Goal: Transaction & Acquisition: Book appointment/travel/reservation

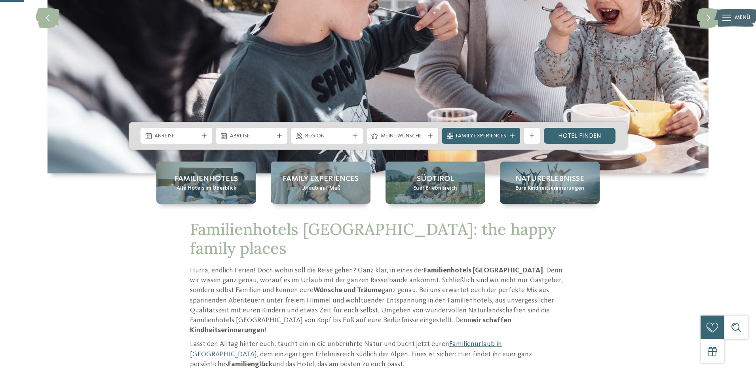
scroll to position [185, 0]
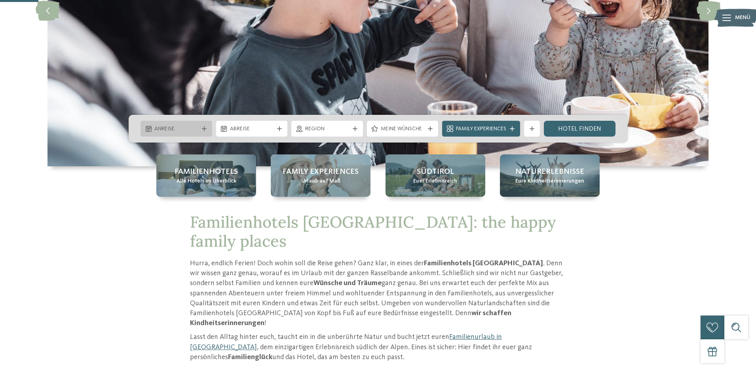
click at [192, 131] on span "Anreise" at bounding box center [176, 129] width 44 height 8
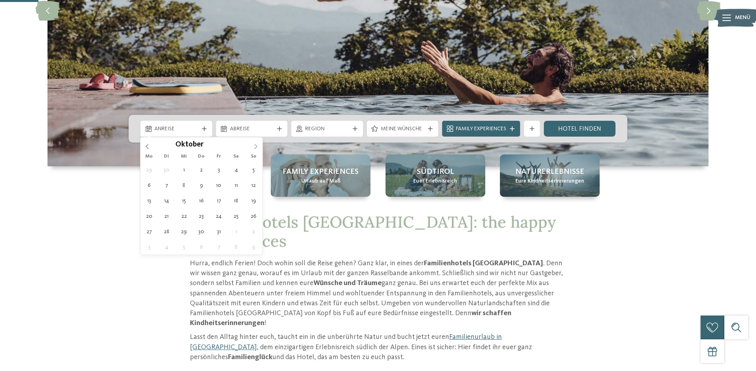
click at [255, 148] on icon at bounding box center [256, 147] width 6 height 6
type input "****"
click at [255, 147] on icon at bounding box center [256, 147] width 6 height 6
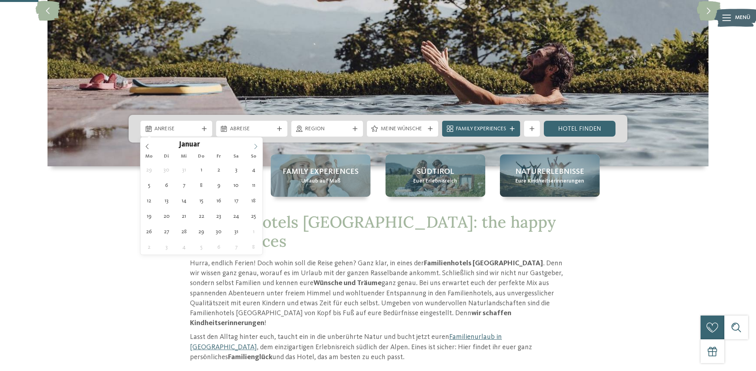
click at [255, 147] on icon at bounding box center [256, 147] width 6 height 6
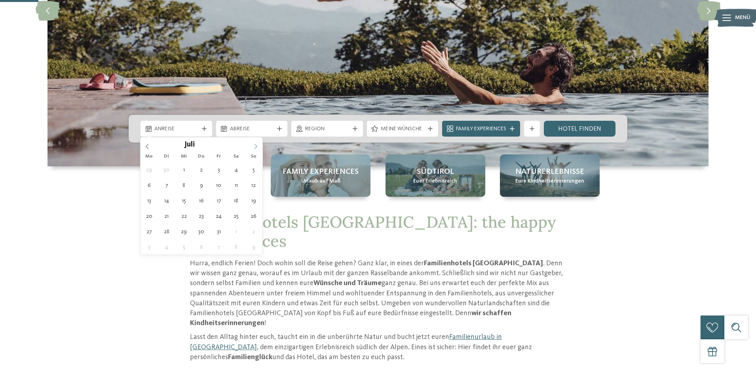
click at [255, 147] on icon at bounding box center [256, 147] width 6 height 6
type div "01.08.2026"
type input "****"
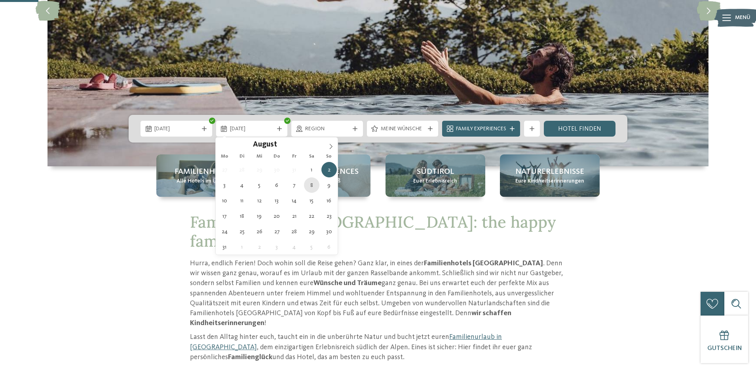
type div "08.08.2026"
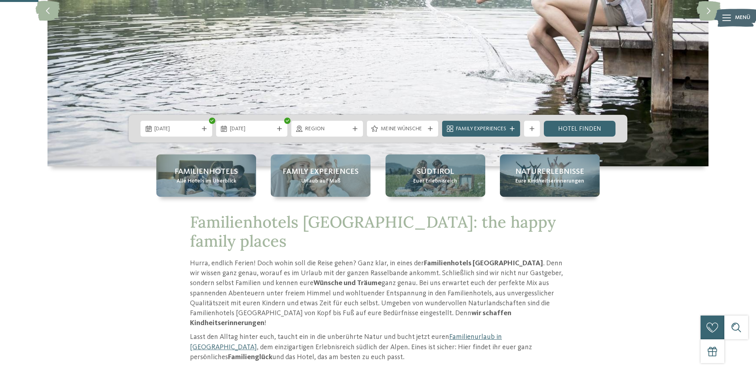
click at [343, 126] on span "Region" at bounding box center [327, 129] width 44 height 8
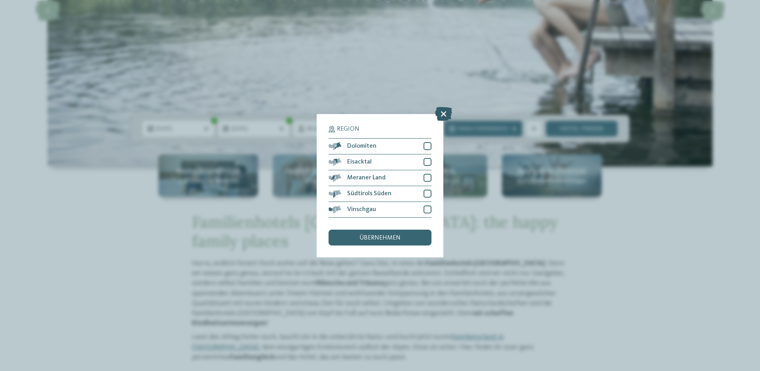
click at [445, 112] on icon at bounding box center [443, 114] width 17 height 14
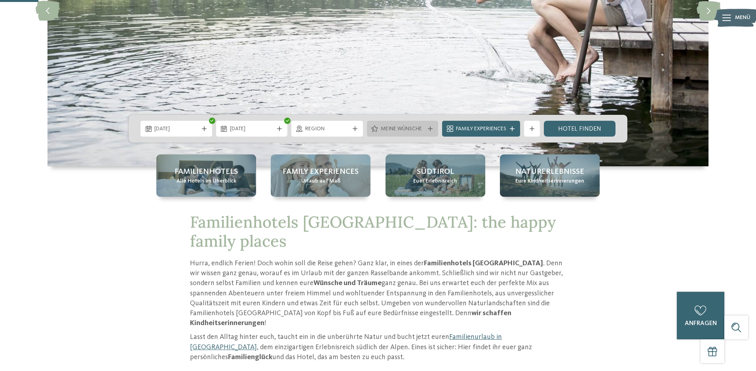
click at [419, 131] on span "Meine Wünsche" at bounding box center [403, 129] width 44 height 8
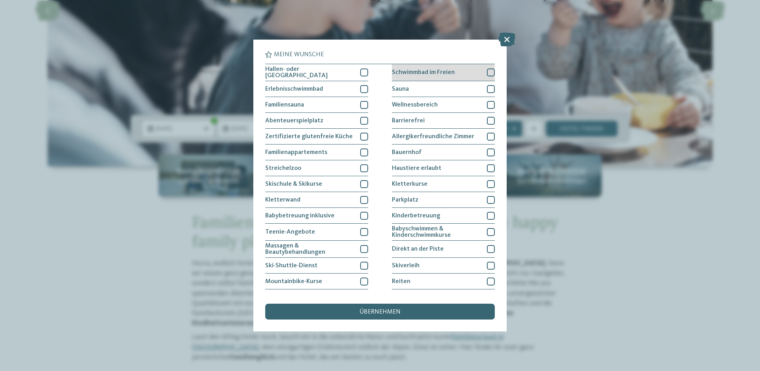
click at [490, 72] on div at bounding box center [491, 72] width 8 height 8
click at [388, 315] on div "übernehmen" at bounding box center [380, 312] width 230 height 16
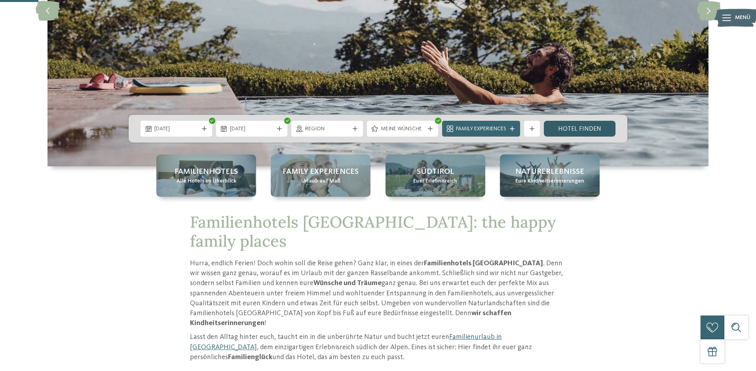
click at [588, 124] on link "Hotel finden" at bounding box center [580, 129] width 72 height 16
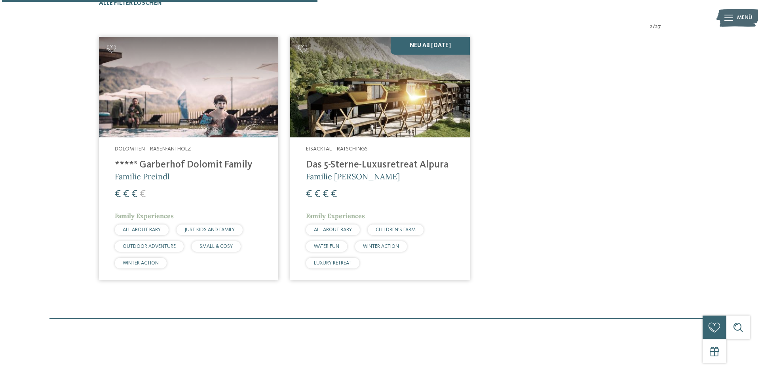
scroll to position [259, 0]
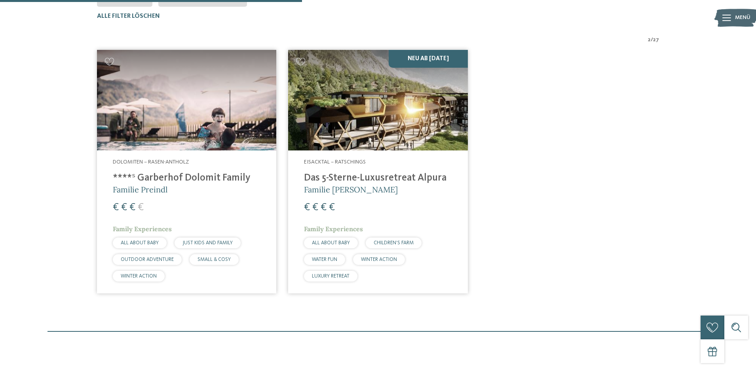
click at [181, 178] on h4 "****ˢ Garberhof Dolomit Family" at bounding box center [187, 178] width 148 height 12
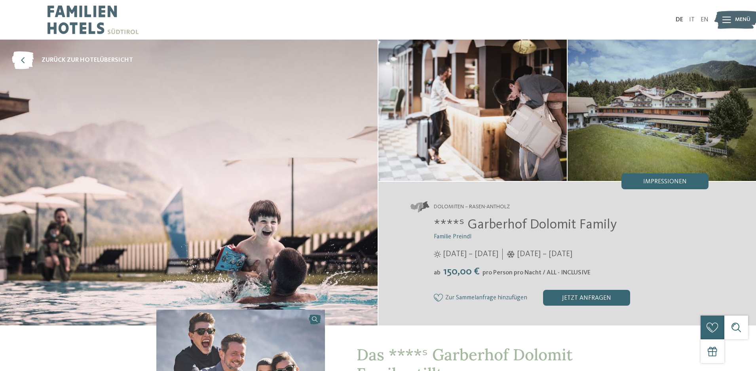
click at [730, 21] on icon at bounding box center [727, 20] width 9 height 6
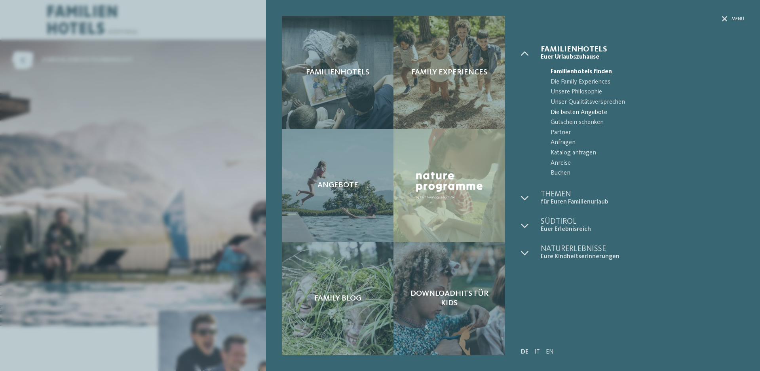
click at [567, 111] on span "Die besten Angebote" at bounding box center [648, 113] width 194 height 10
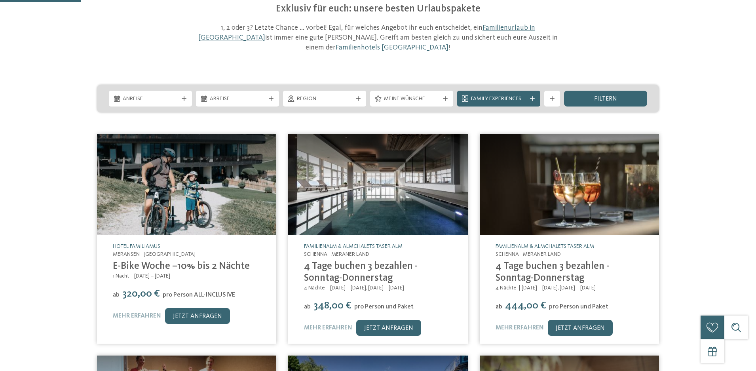
scroll to position [92, 0]
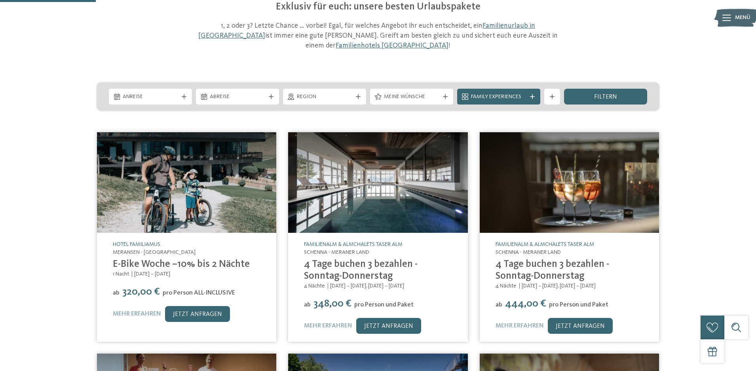
click at [181, 94] on div at bounding box center [184, 96] width 8 height 5
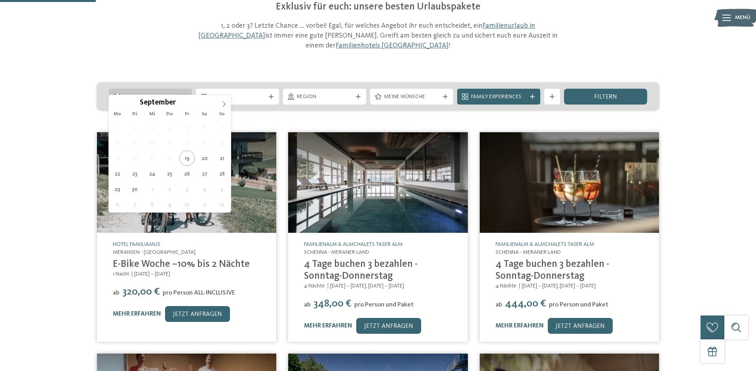
click at [184, 94] on icon at bounding box center [184, 96] width 5 height 5
click at [224, 105] on icon at bounding box center [224, 104] width 6 height 6
type input "****"
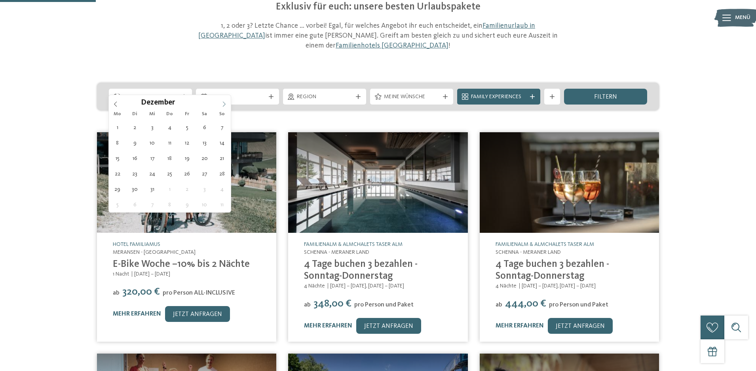
click at [224, 105] on icon at bounding box center [224, 104] width 6 height 6
click at [224, 104] on icon at bounding box center [224, 104] width 6 height 6
click at [225, 103] on icon at bounding box center [224, 104] width 6 height 6
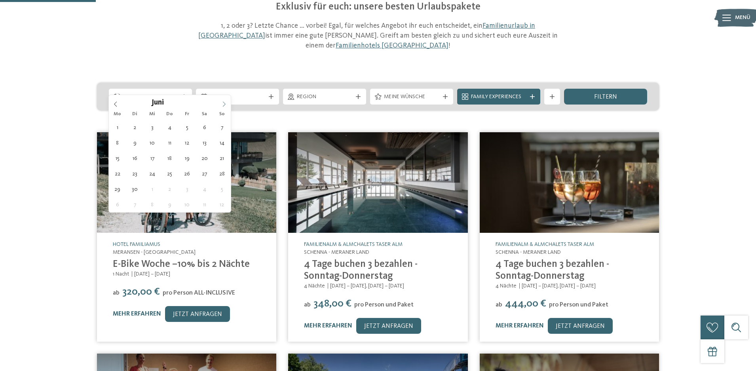
click at [225, 103] on icon at bounding box center [224, 104] width 6 height 6
type div "01.08.2026"
type input "****"
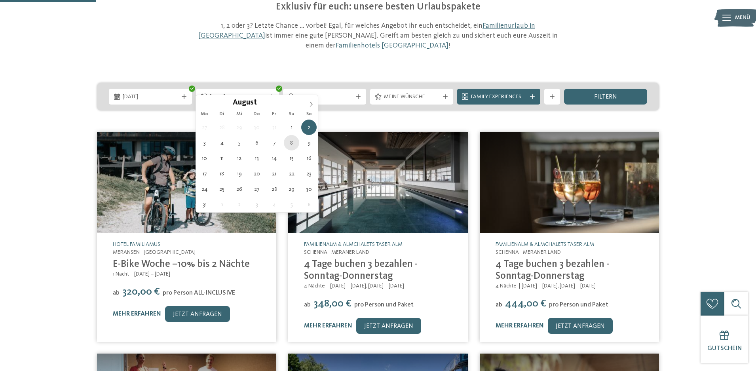
type div "08.08.2026"
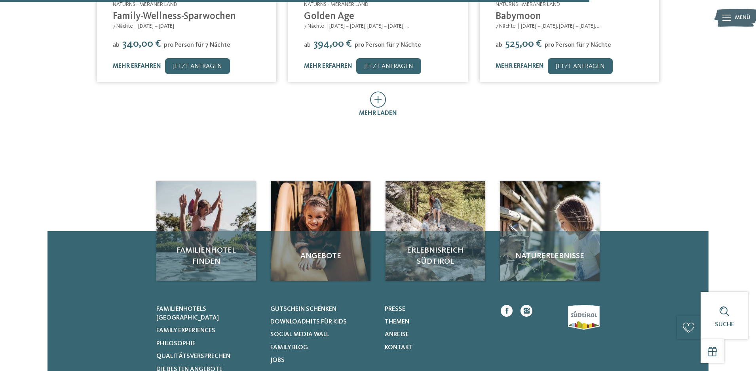
scroll to position [567, 0]
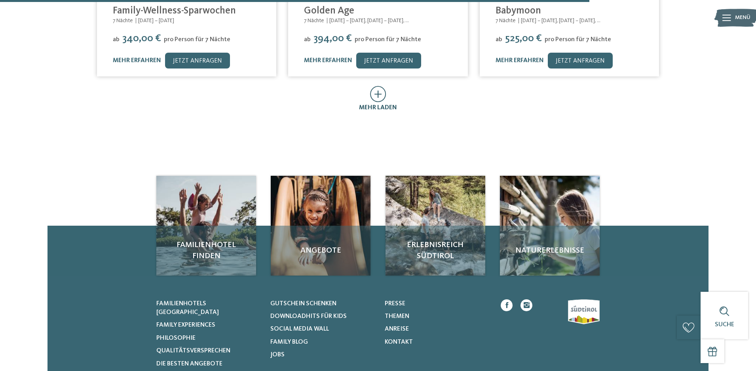
click at [386, 90] on icon at bounding box center [378, 94] width 16 height 16
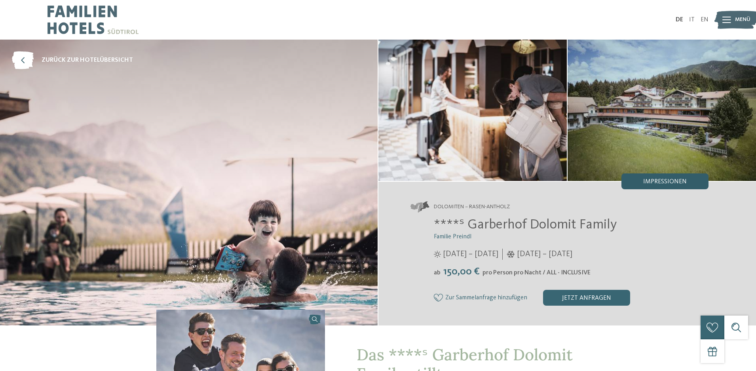
click at [663, 185] on div "Impressionen" at bounding box center [665, 181] width 87 height 16
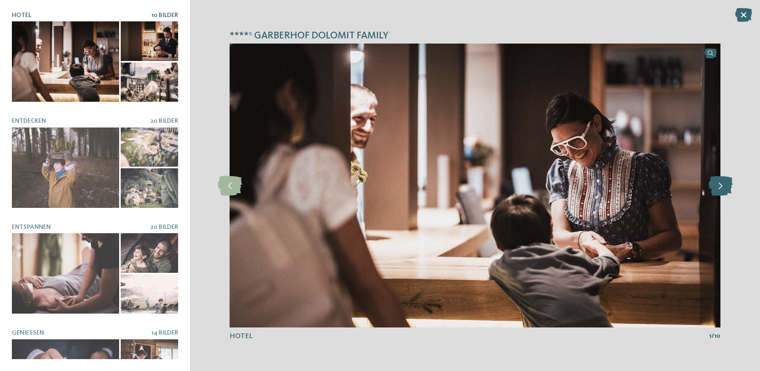
click at [719, 185] on icon at bounding box center [721, 186] width 24 height 20
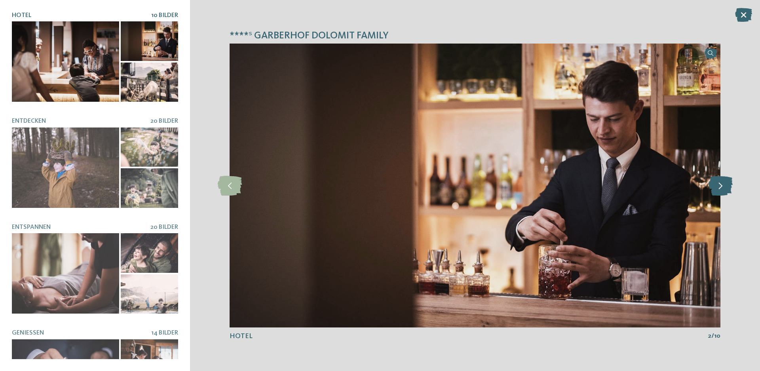
click at [719, 185] on icon at bounding box center [721, 186] width 24 height 20
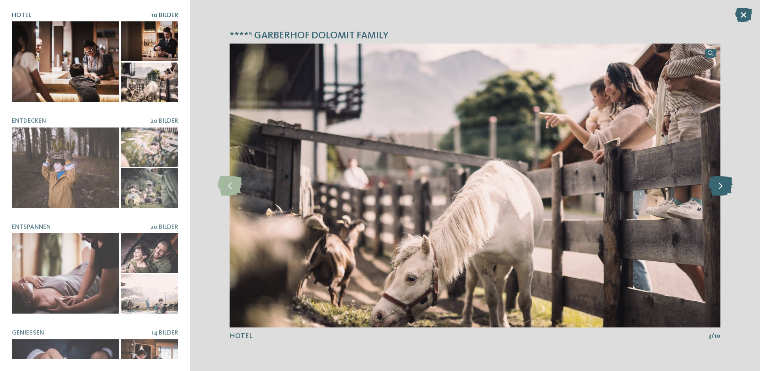
click at [719, 185] on icon at bounding box center [721, 186] width 24 height 20
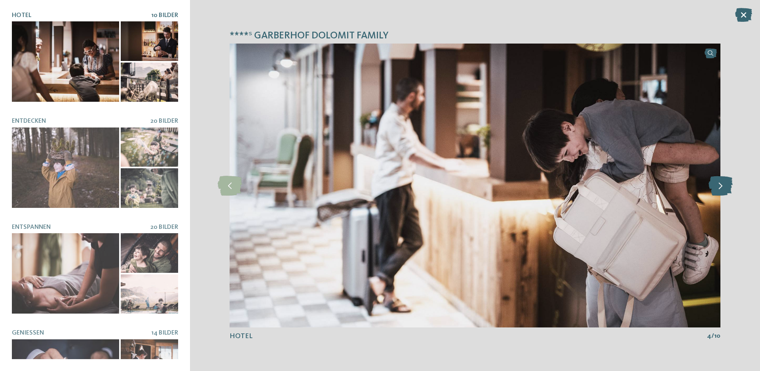
click at [719, 185] on icon at bounding box center [721, 186] width 24 height 20
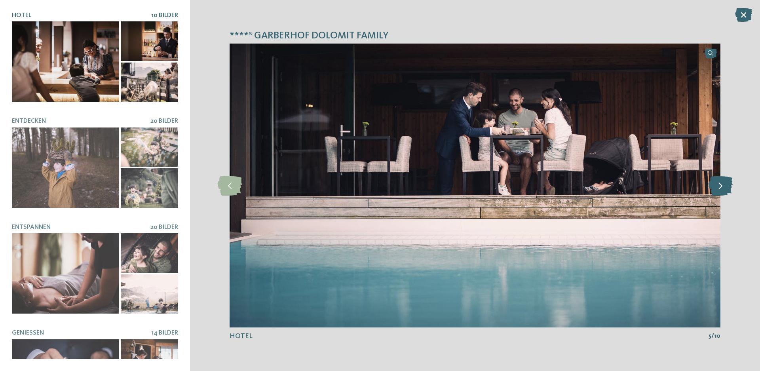
click at [719, 185] on icon at bounding box center [721, 186] width 24 height 20
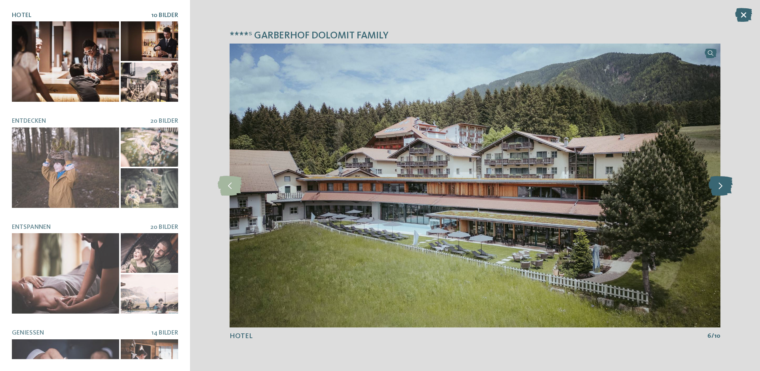
click at [719, 185] on icon at bounding box center [721, 186] width 24 height 20
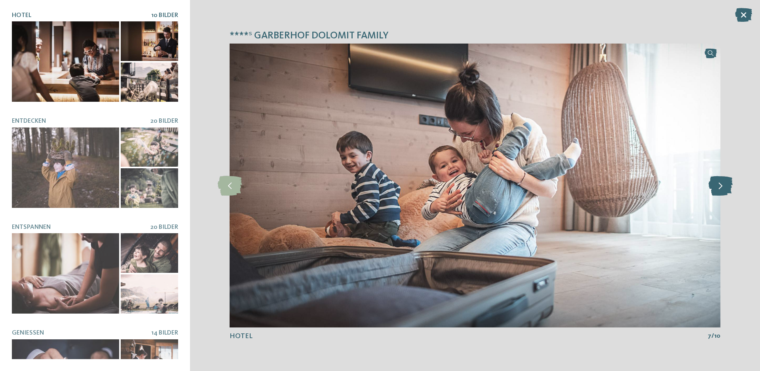
click at [719, 185] on icon at bounding box center [721, 186] width 24 height 20
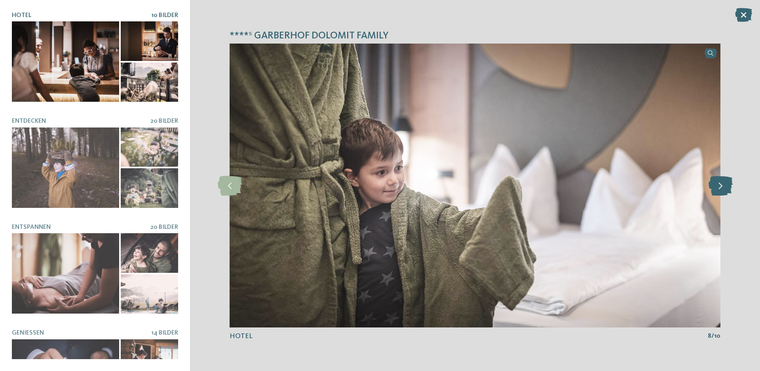
click at [719, 185] on icon at bounding box center [721, 186] width 24 height 20
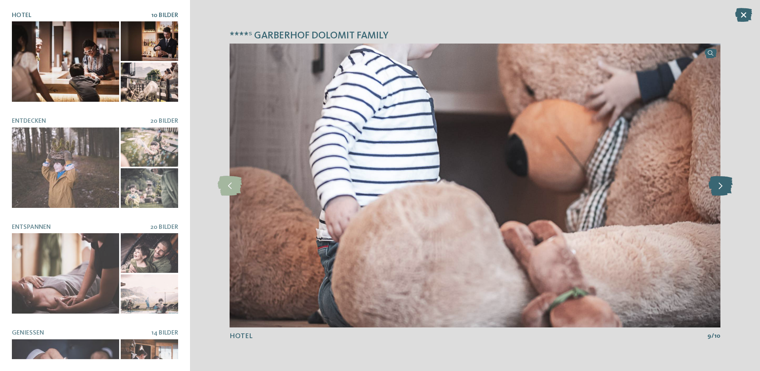
click at [719, 185] on icon at bounding box center [721, 186] width 24 height 20
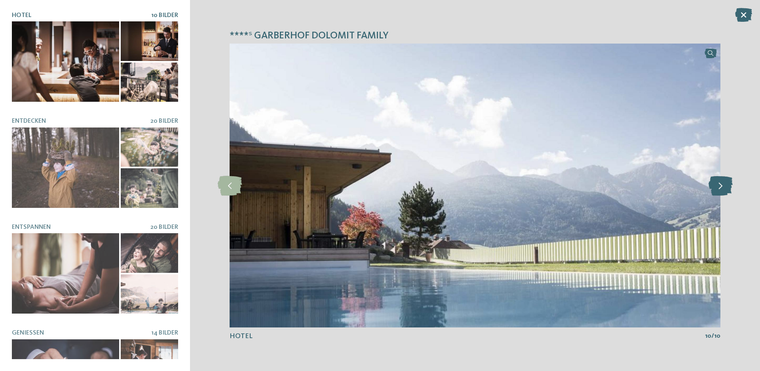
click at [719, 185] on icon at bounding box center [721, 186] width 24 height 20
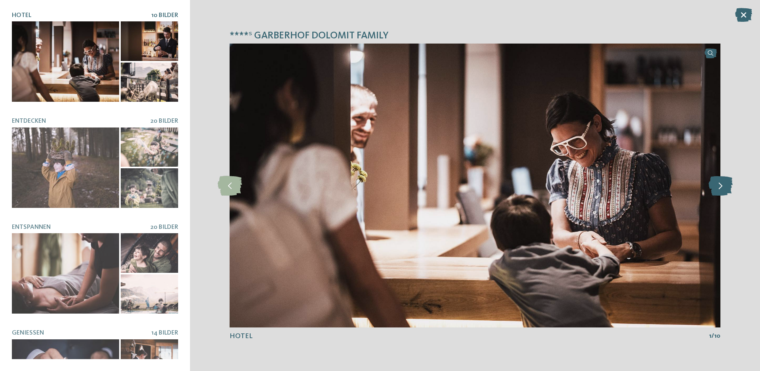
click at [719, 185] on icon at bounding box center [721, 186] width 24 height 20
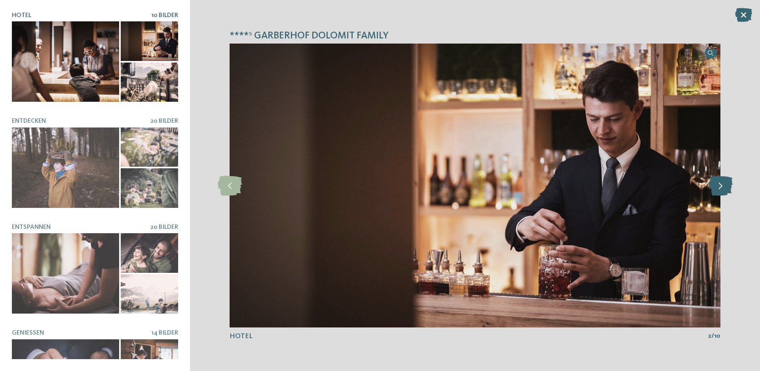
click at [719, 185] on icon at bounding box center [721, 186] width 24 height 20
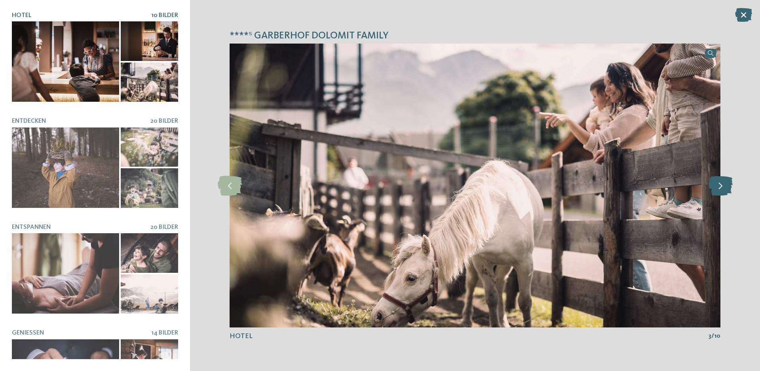
click at [719, 185] on icon at bounding box center [721, 186] width 24 height 20
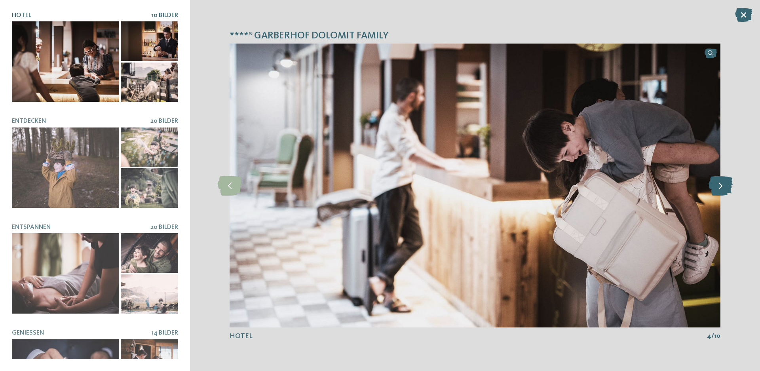
click at [719, 185] on icon at bounding box center [721, 186] width 24 height 20
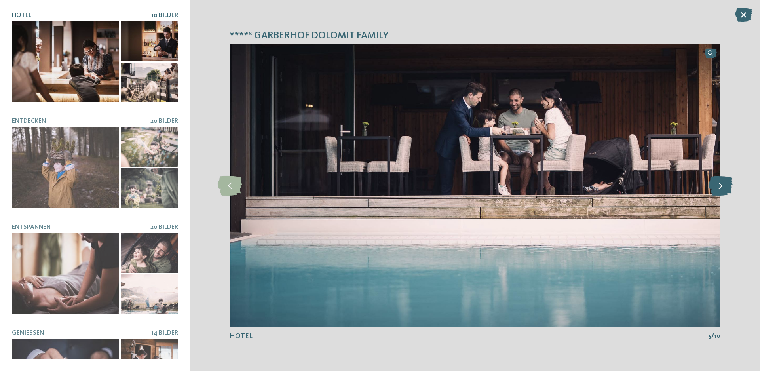
click at [719, 185] on icon at bounding box center [721, 186] width 24 height 20
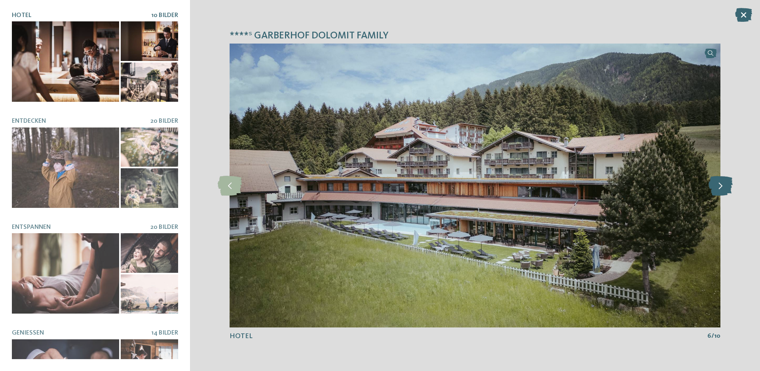
click at [719, 185] on icon at bounding box center [721, 186] width 24 height 20
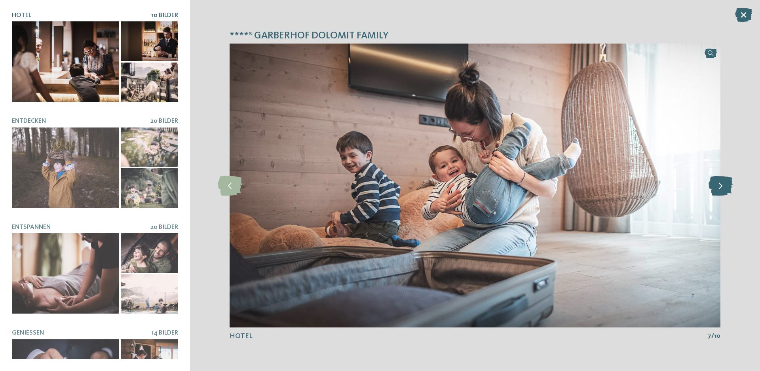
click at [719, 185] on icon at bounding box center [721, 186] width 24 height 20
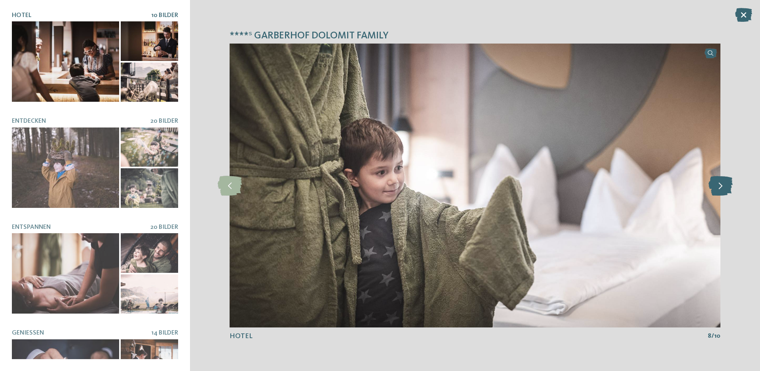
click at [719, 185] on icon at bounding box center [721, 186] width 24 height 20
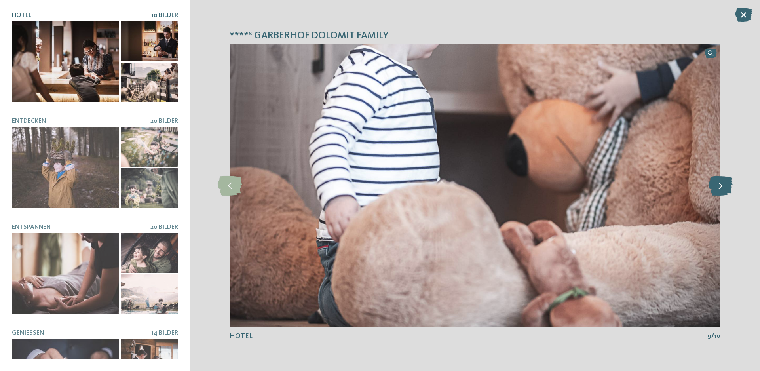
click at [719, 185] on icon at bounding box center [721, 186] width 24 height 20
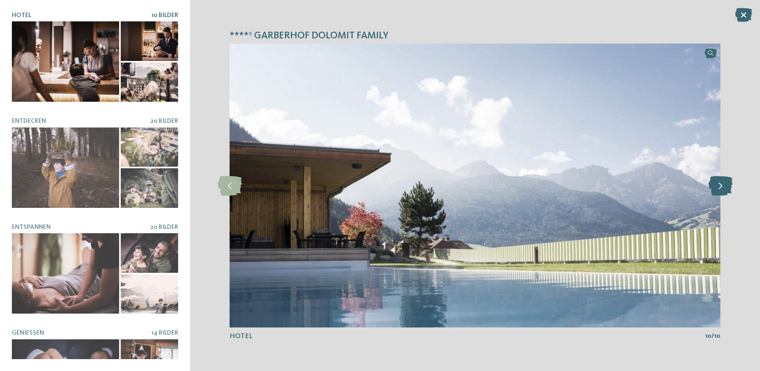
click at [719, 185] on icon at bounding box center [721, 186] width 24 height 20
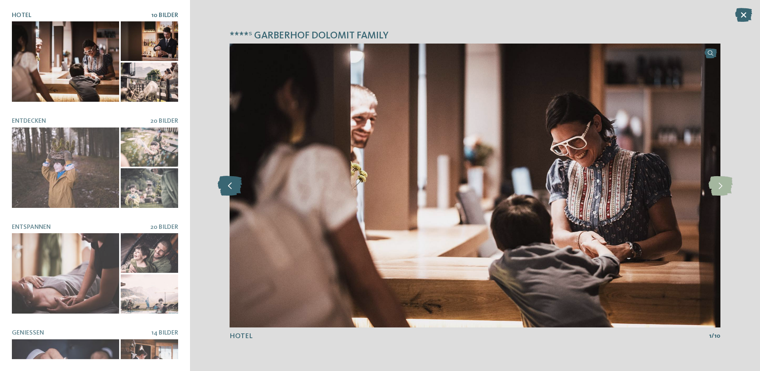
click at [236, 187] on icon at bounding box center [230, 186] width 24 height 20
